Goal: Task Accomplishment & Management: Use online tool/utility

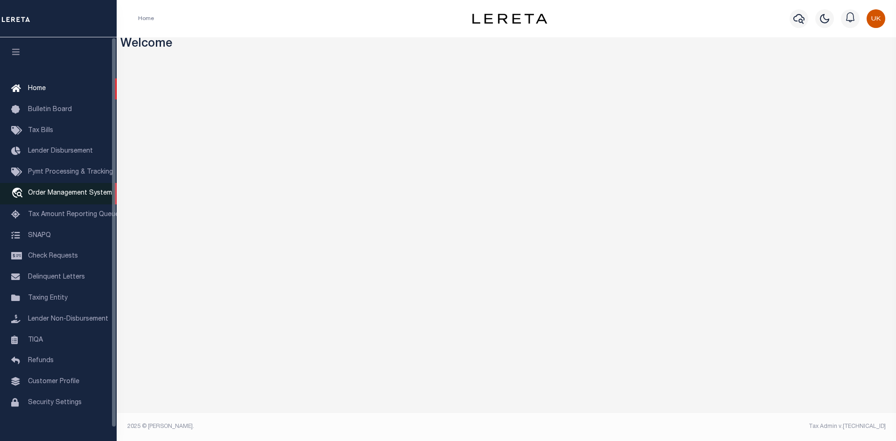
click at [84, 194] on span "Order Management System" at bounding box center [70, 193] width 84 height 7
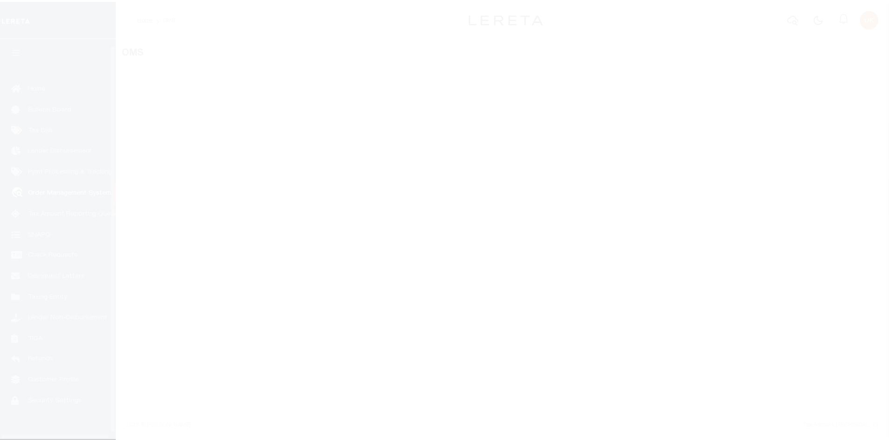
scroll to position [14, 0]
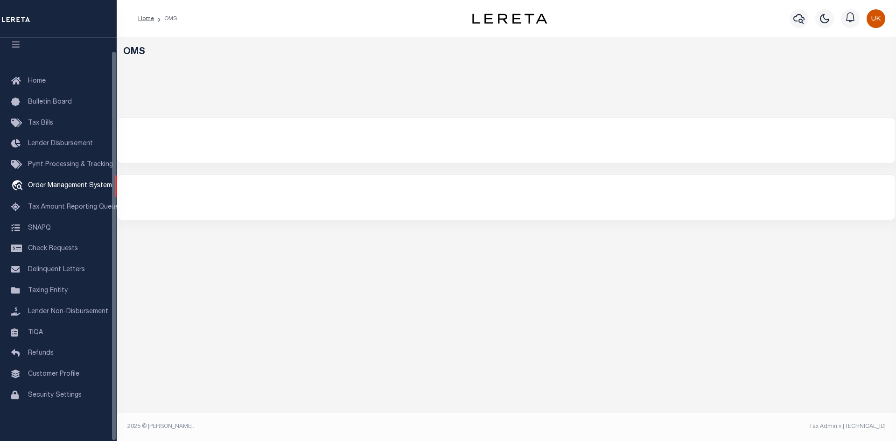
select select "200"
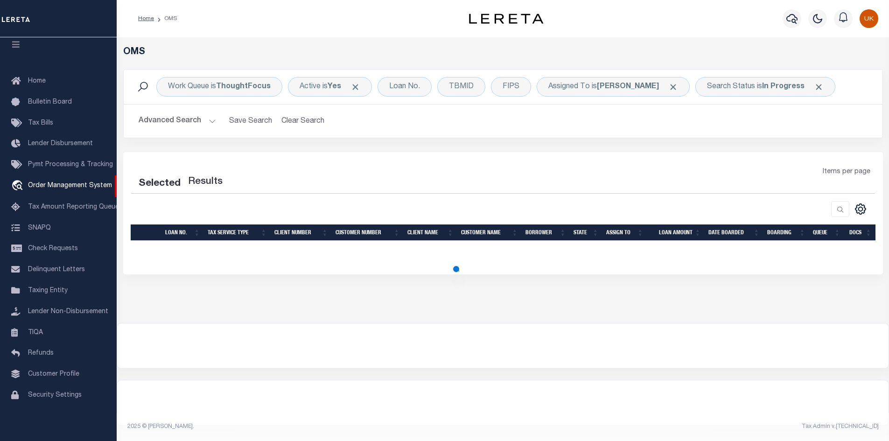
select select "200"
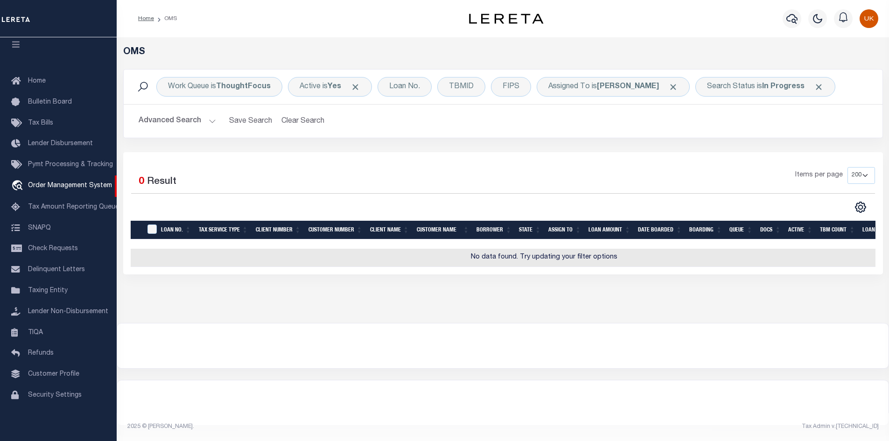
click at [332, 204] on div at bounding box center [317, 207] width 372 height 12
click at [762, 89] on b "In Progress" at bounding box center [783, 86] width 42 height 7
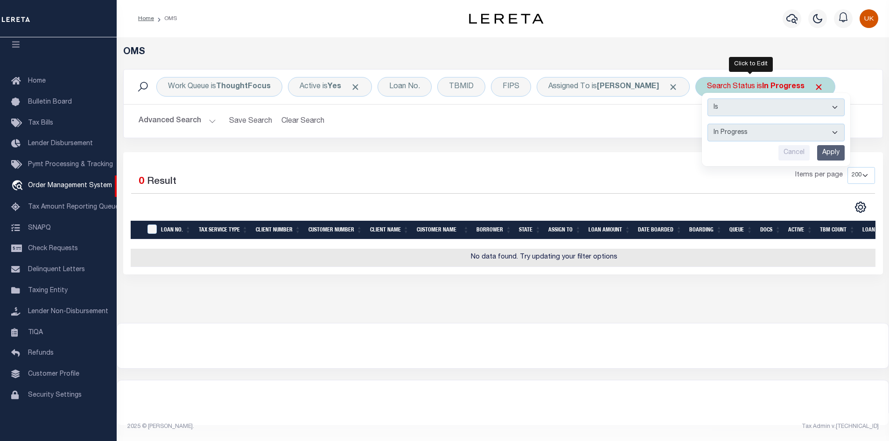
click at [733, 139] on select "Automated Search Bad Parcel Complete Duplicate Parcel High Dollar Reporting In …" at bounding box center [775, 133] width 137 height 18
select select "RD"
click at [707, 124] on select "Automated Search Bad Parcel Complete Duplicate Parcel High Dollar Reporting In …" at bounding box center [775, 133] width 137 height 18
click at [817, 149] on input "Apply" at bounding box center [831, 152] width 28 height 15
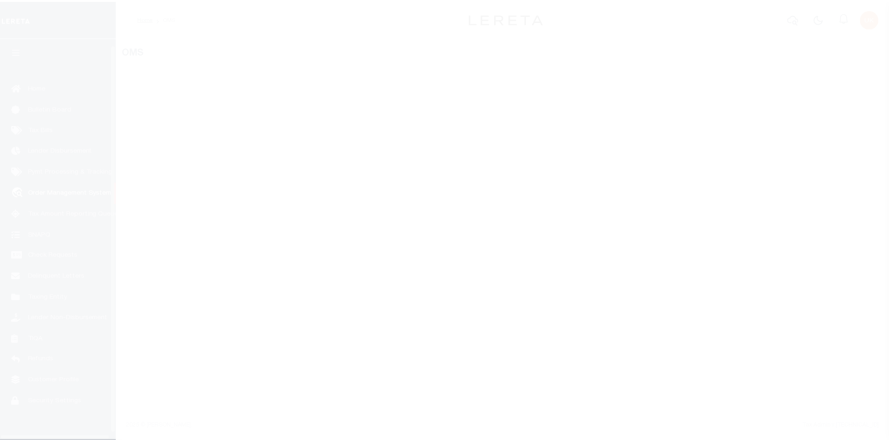
scroll to position [14, 0]
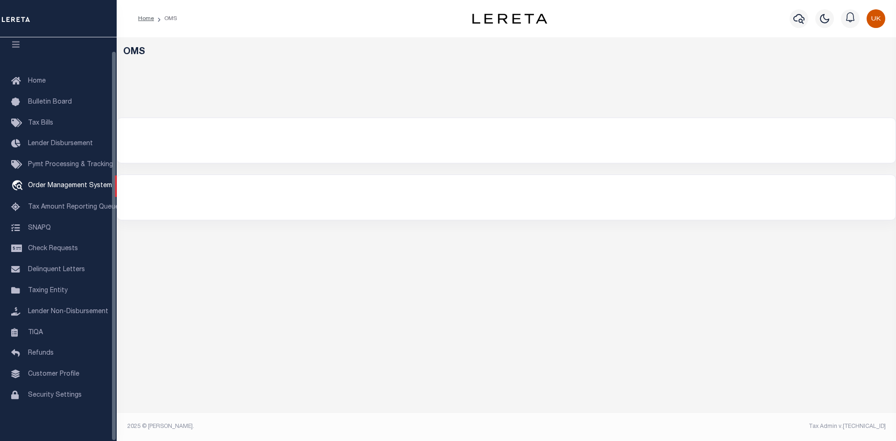
select select "200"
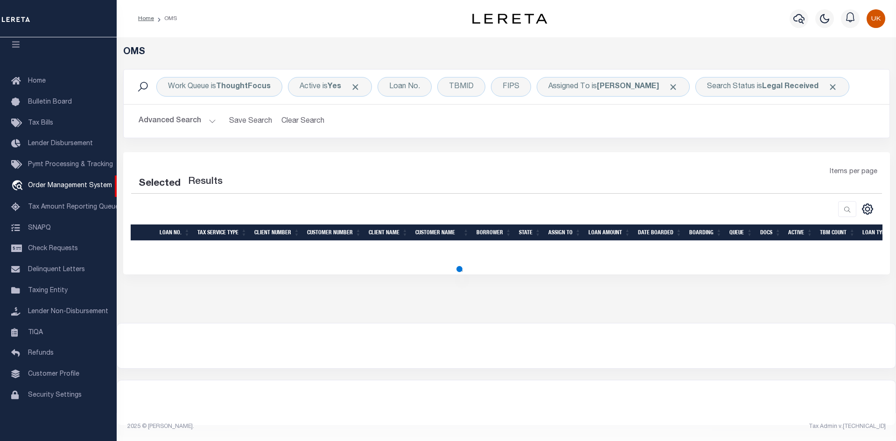
select select "200"
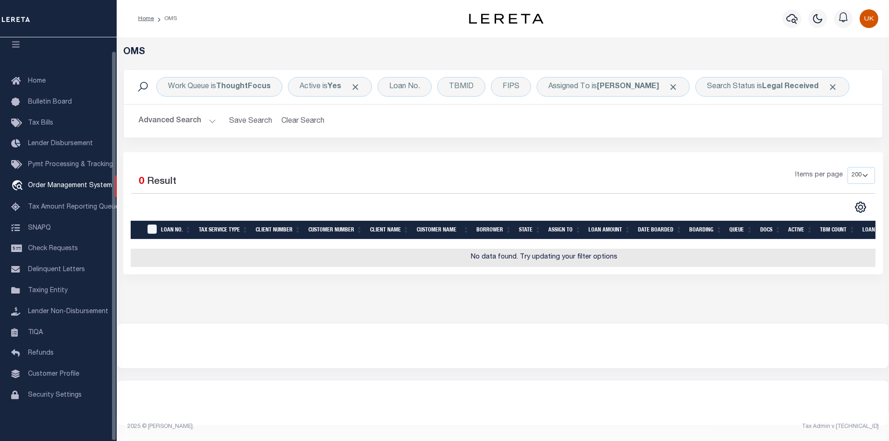
click at [581, 332] on div at bounding box center [502, 345] width 771 height 45
